Goal: Find specific page/section: Find specific page/section

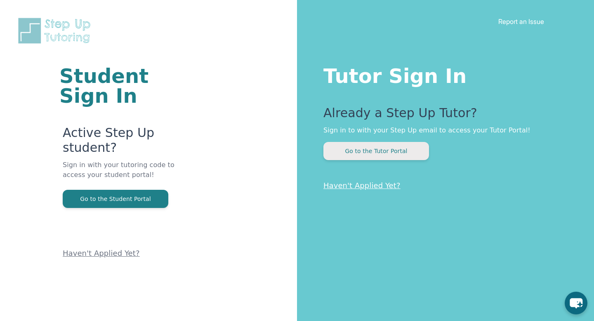
click at [403, 156] on button "Go to the Tutor Portal" at bounding box center [377, 151] width 106 height 18
click at [352, 154] on button "Go to the Tutor Portal" at bounding box center [377, 151] width 106 height 18
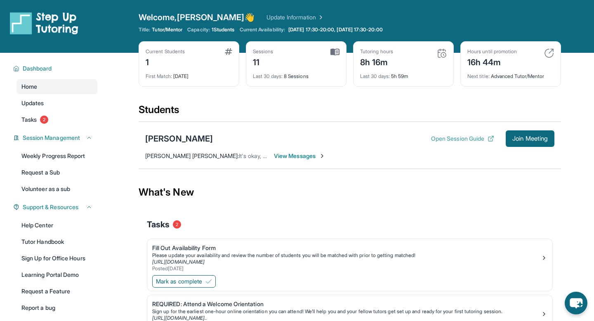
click at [438, 140] on button "Open Session Guide" at bounding box center [462, 139] width 63 height 8
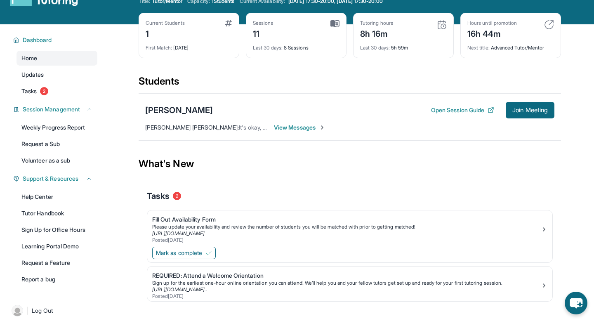
scroll to position [53, 0]
